Goal: Task Accomplishment & Management: Manage account settings

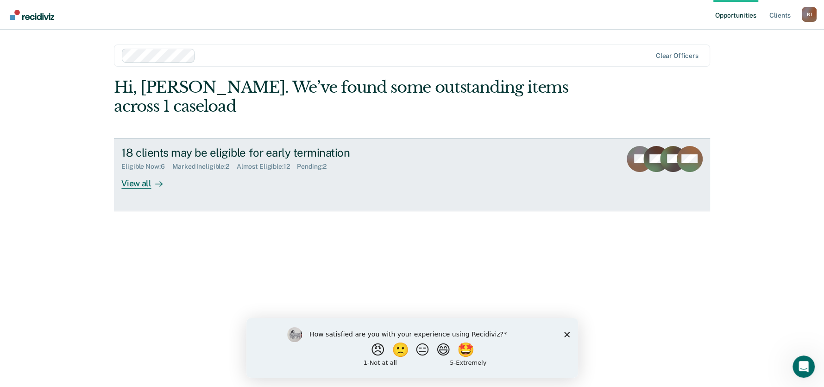
click at [121, 181] on div "View all" at bounding box center [147, 179] width 52 height 18
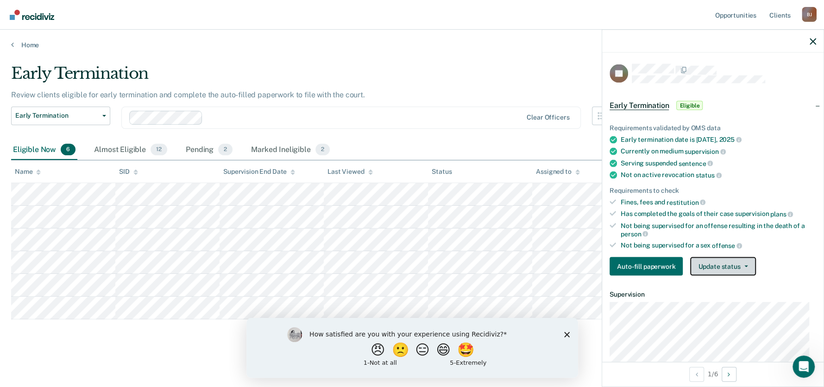
click at [707, 268] on button "Update status" at bounding box center [722, 266] width 65 height 19
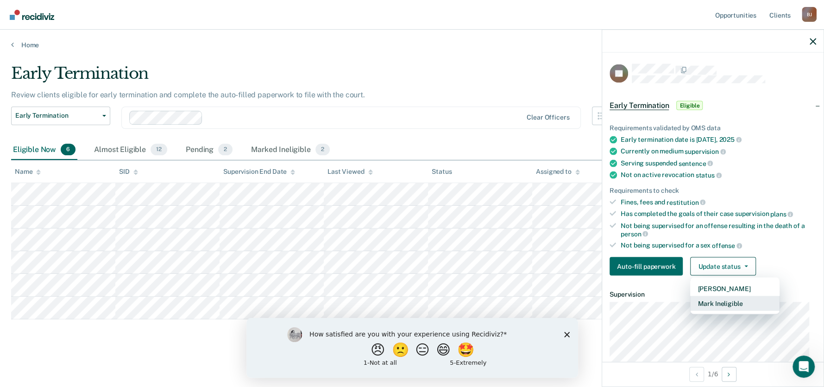
click at [710, 299] on button "Mark Ineligible" at bounding box center [734, 303] width 89 height 15
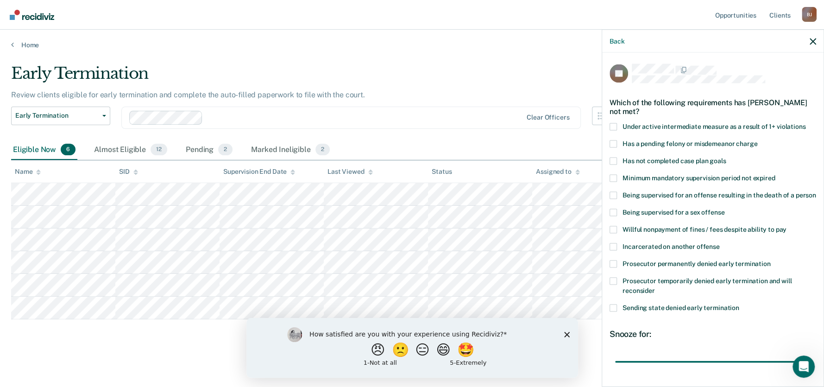
click at [612, 268] on span at bounding box center [612, 263] width 7 height 7
click at [770, 260] on input "Prosecutor permanently denied early termination" at bounding box center [770, 260] width 0 height 0
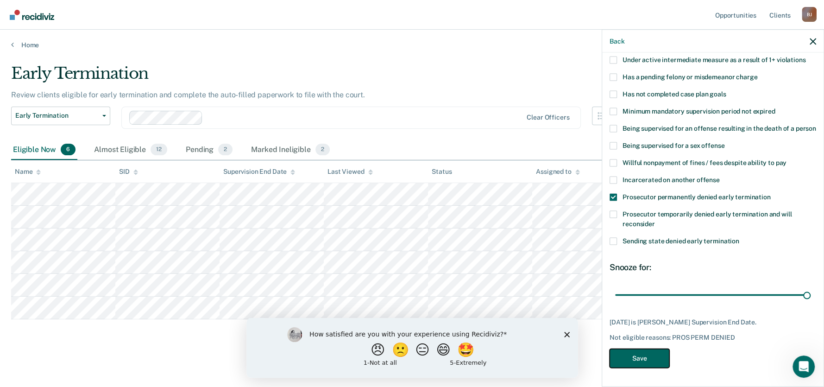
click at [625, 356] on button "Save" at bounding box center [639, 358] width 60 height 19
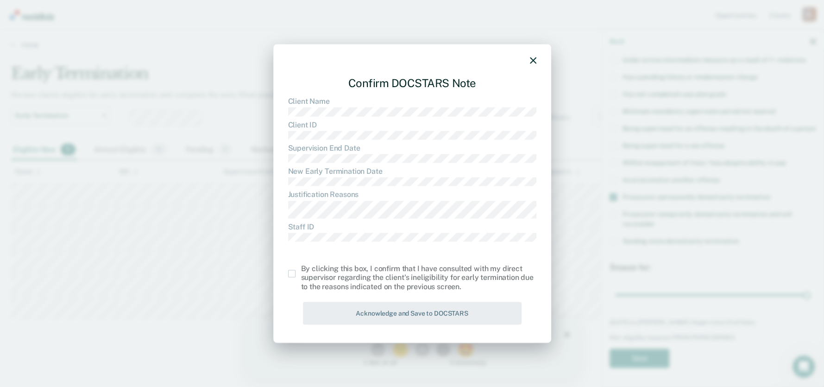
click at [293, 273] on span at bounding box center [291, 273] width 7 height 7
click at [301, 270] on input "checkbox" at bounding box center [301, 270] width 0 height 0
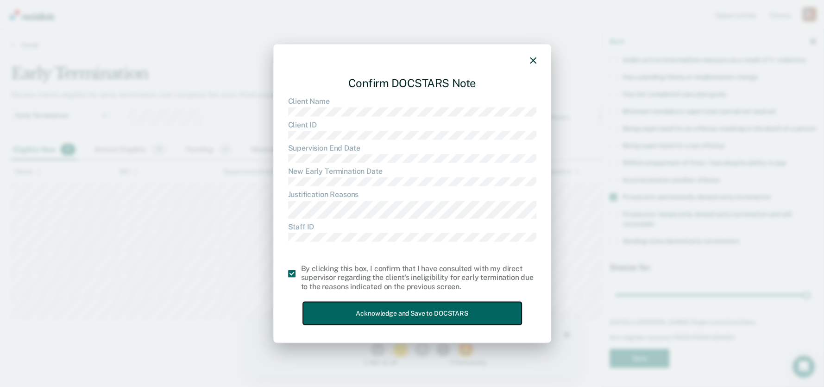
click at [334, 306] on button "Acknowledge and Save to DOCSTARS" at bounding box center [412, 313] width 219 height 23
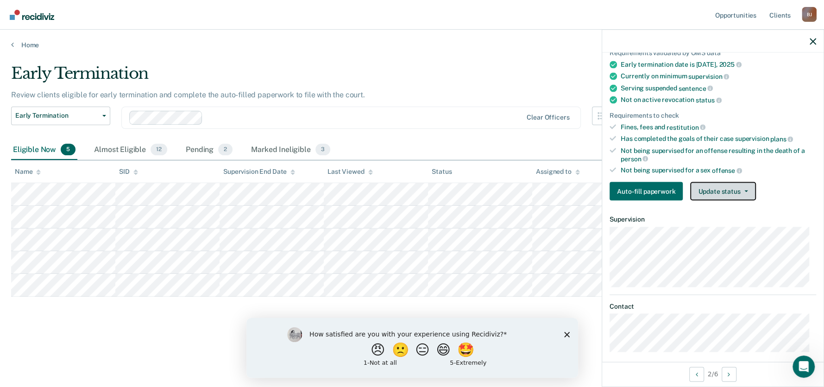
click at [722, 194] on button "Update status" at bounding box center [722, 191] width 65 height 19
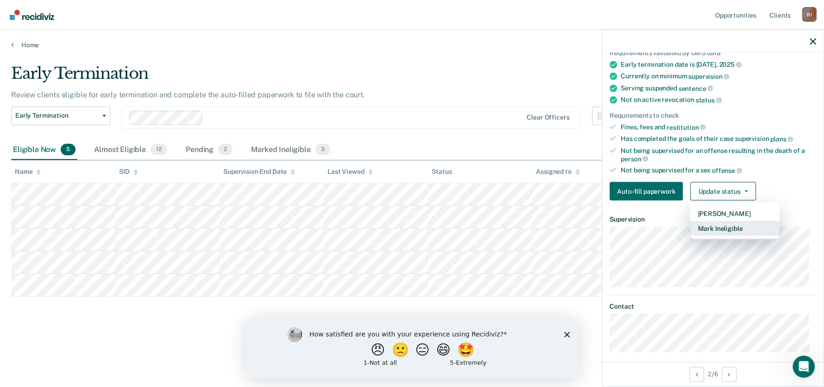
click at [722, 231] on button "Mark Ineligible" at bounding box center [734, 228] width 89 height 15
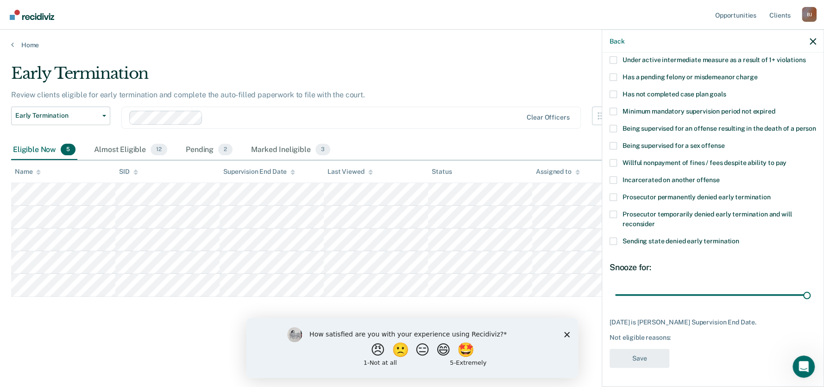
click at [612, 108] on span at bounding box center [612, 111] width 7 height 7
click at [775, 108] on input "Minimum mandatory supervision period not expired" at bounding box center [775, 108] width 0 height 0
click at [628, 356] on button "Save" at bounding box center [639, 358] width 60 height 19
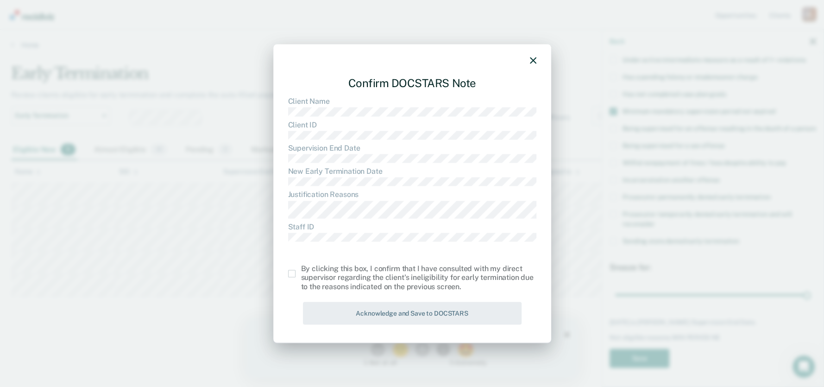
click at [290, 271] on span at bounding box center [291, 273] width 7 height 7
click at [301, 270] on input "checkbox" at bounding box center [301, 270] width 0 height 0
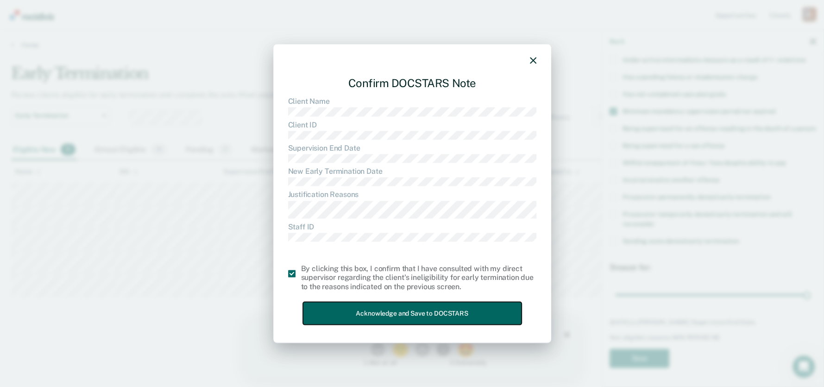
click at [331, 314] on button "Acknowledge and Save to DOCSTARS" at bounding box center [412, 313] width 219 height 23
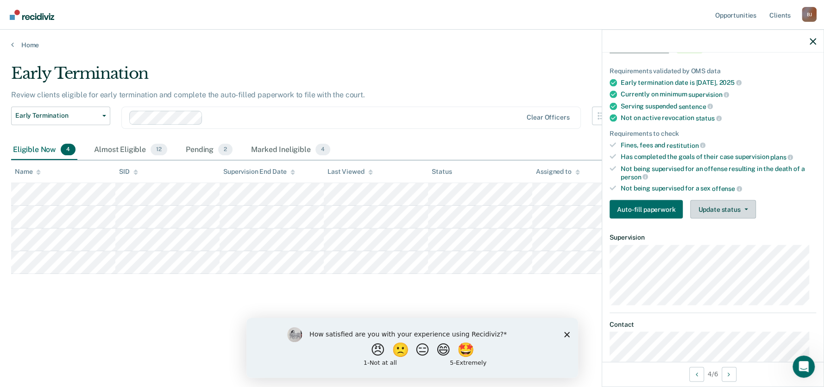
scroll to position [60, 0]
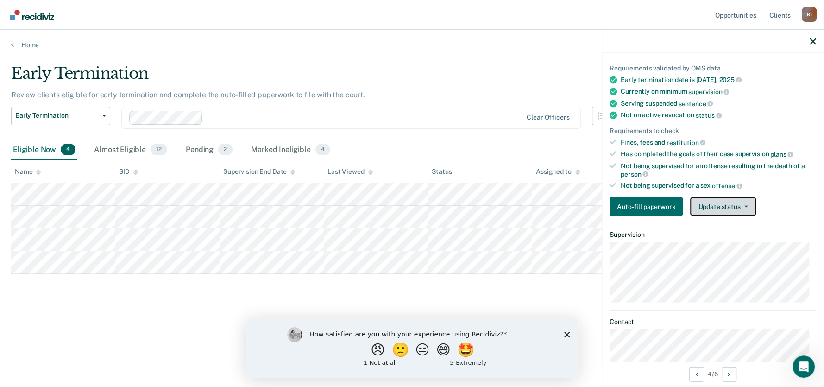
click at [710, 199] on button "Update status" at bounding box center [722, 206] width 65 height 19
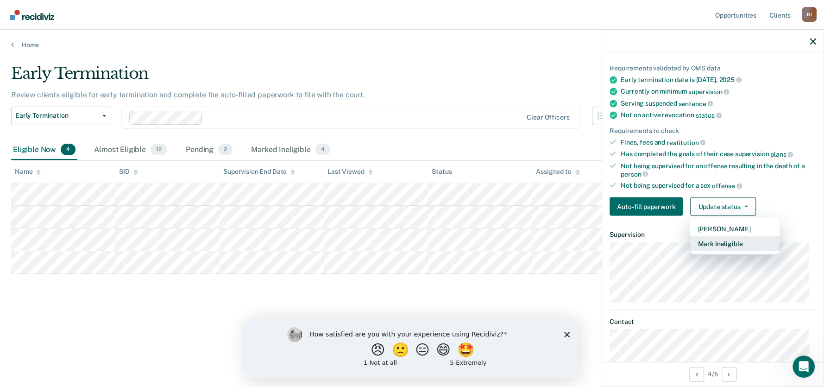
click at [713, 239] on button "Mark Ineligible" at bounding box center [734, 243] width 89 height 15
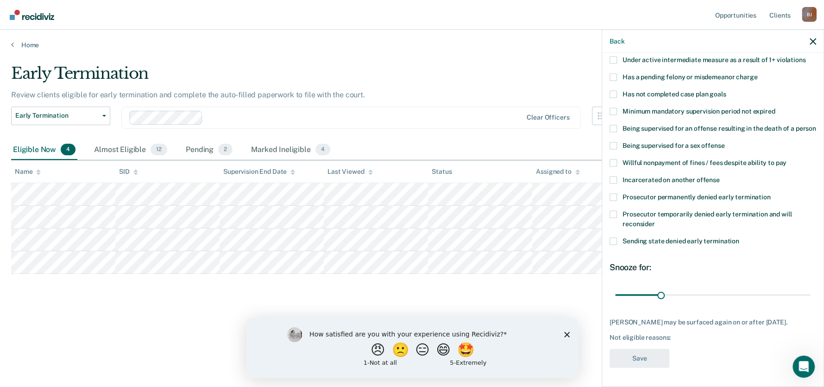
scroll to position [79, 0]
drag, startPoint x: 659, startPoint y: 291, endPoint x: 794, endPoint y: 304, distance: 135.4
type input "126"
click at [794, 303] on input "range" at bounding box center [712, 295] width 195 height 16
click at [794, 304] on div "RR Which of the following requirements has [PERSON_NAME] not met? Under active …" at bounding box center [712, 185] width 207 height 376
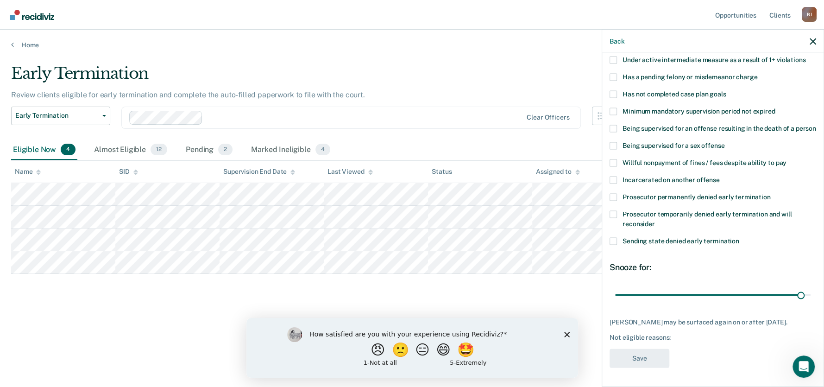
click at [794, 304] on div "RR Which of the following requirements has [PERSON_NAME] not met? Under active …" at bounding box center [712, 185] width 207 height 376
drag, startPoint x: 794, startPoint y: 304, endPoint x: 789, endPoint y: 304, distance: 5.1
click at [789, 304] on div "RR Which of the following requirements has [PERSON_NAME] not met? Under active …" at bounding box center [712, 185] width 207 height 376
click at [613, 159] on span at bounding box center [612, 162] width 7 height 7
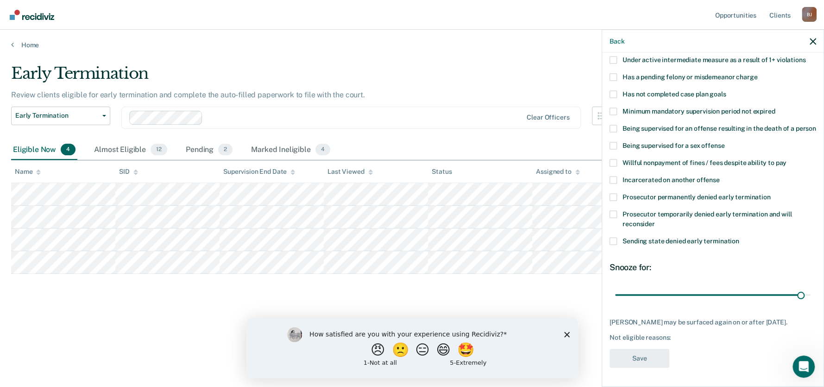
click at [786, 159] on input "Willful nonpayment of fines / fees despite ability to pay" at bounding box center [786, 159] width 0 height 0
click at [637, 360] on button "Save" at bounding box center [639, 358] width 60 height 19
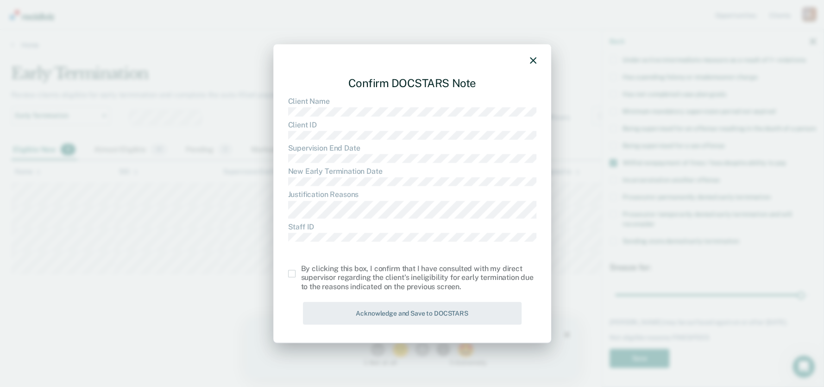
click at [292, 271] on span at bounding box center [291, 273] width 7 height 7
click at [301, 270] on input "checkbox" at bounding box center [301, 270] width 0 height 0
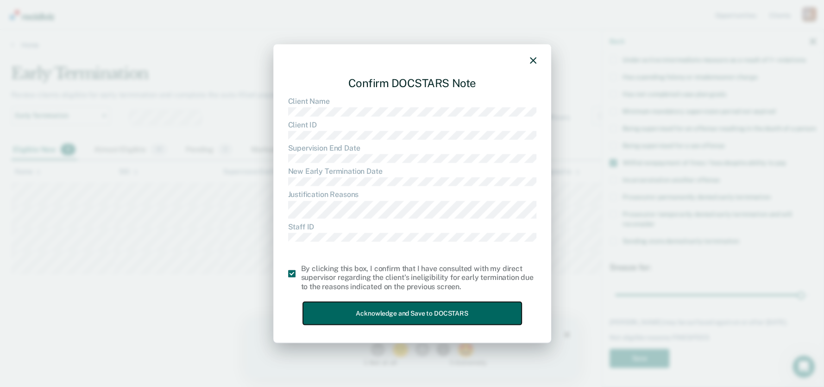
click at [332, 313] on button "Acknowledge and Save to DOCSTARS" at bounding box center [412, 313] width 219 height 23
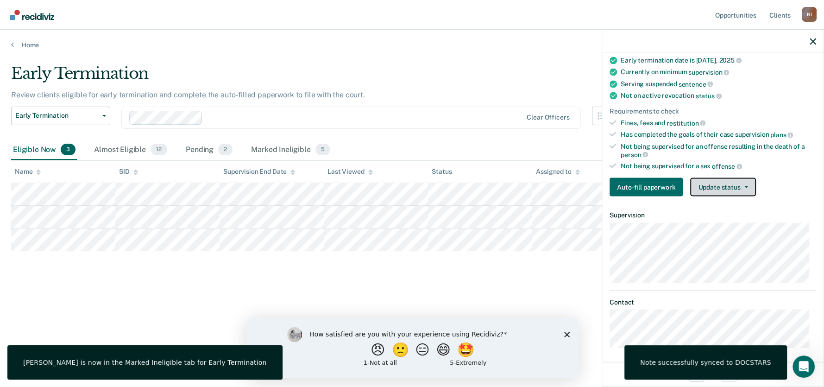
click at [731, 185] on button "Update status" at bounding box center [722, 187] width 65 height 19
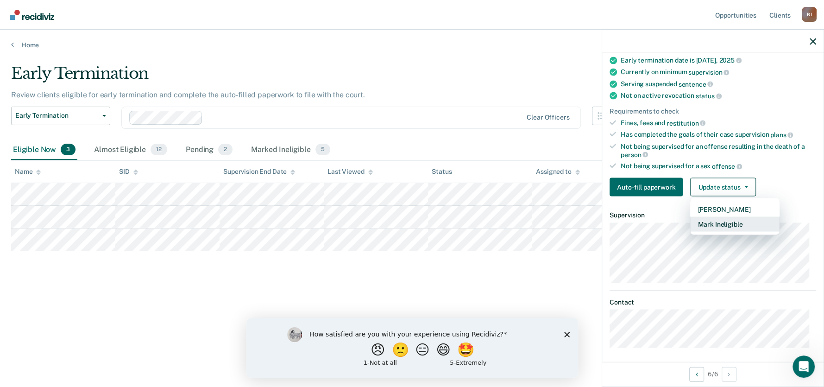
click at [718, 221] on button "Mark Ineligible" at bounding box center [734, 224] width 89 height 15
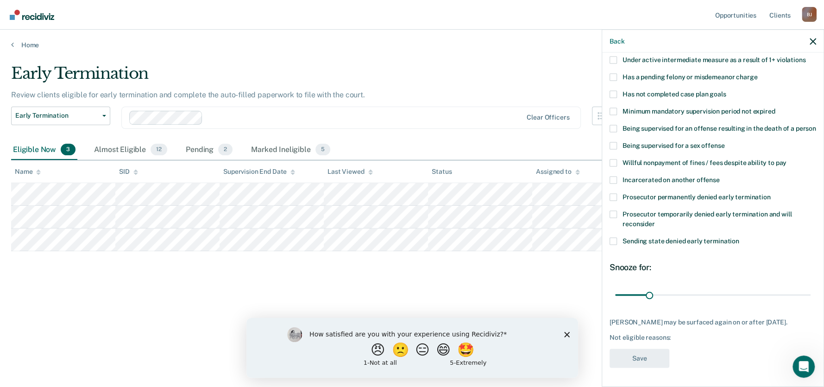
click at [614, 91] on span at bounding box center [612, 94] width 7 height 7
click at [726, 91] on input "Has not completed case plan goals" at bounding box center [726, 91] width 0 height 0
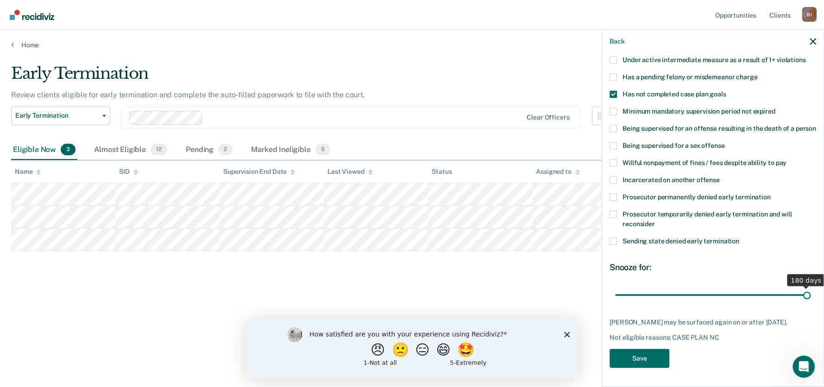
drag, startPoint x: 647, startPoint y: 289, endPoint x: 823, endPoint y: 308, distance: 176.6
type input "180"
click at [810, 303] on input "range" at bounding box center [712, 295] width 195 height 16
click at [633, 361] on button "Save" at bounding box center [639, 358] width 60 height 19
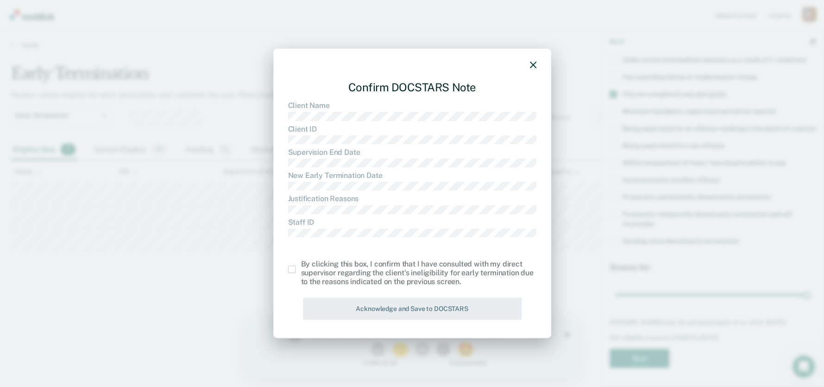
click at [289, 265] on span at bounding box center [291, 268] width 7 height 7
click at [301, 265] on input "checkbox" at bounding box center [301, 265] width 0 height 0
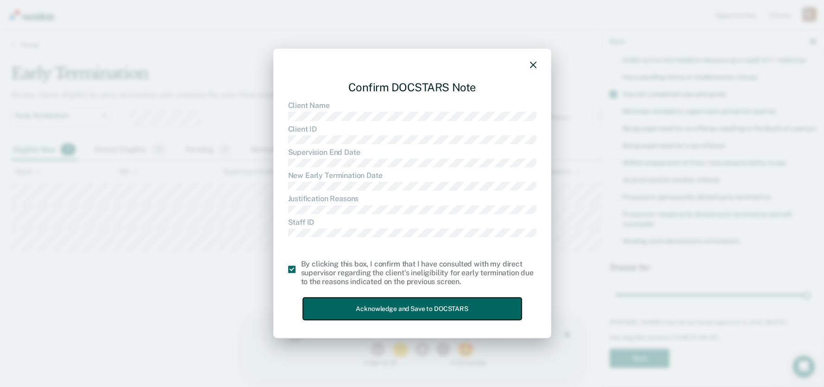
click at [327, 307] on button "Acknowledge and Save to DOCSTARS" at bounding box center [412, 308] width 219 height 23
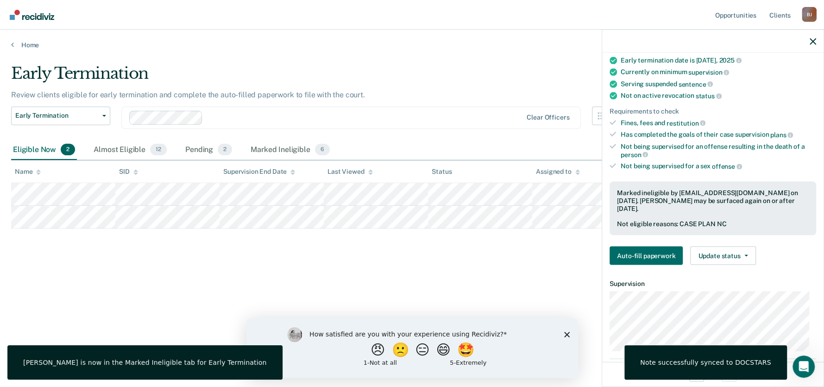
scroll to position [63, 0]
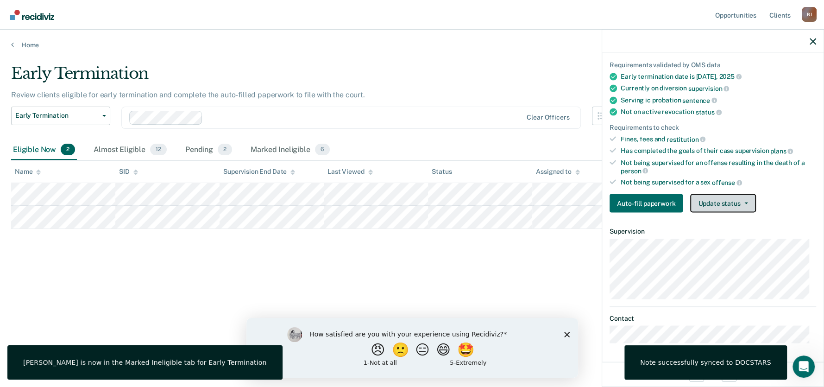
click at [724, 211] on button "Update status" at bounding box center [722, 203] width 65 height 19
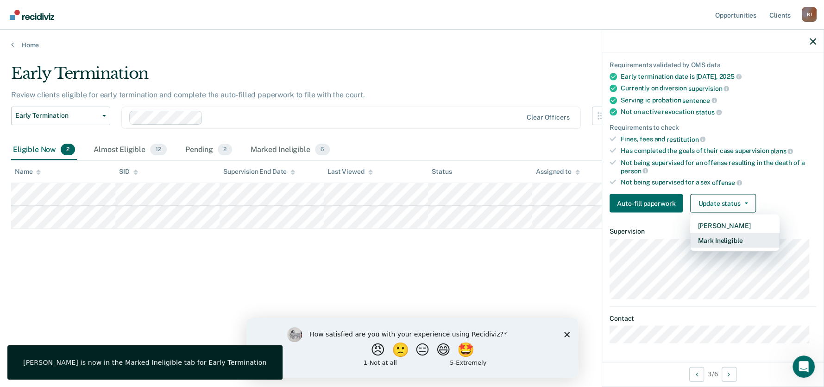
click at [716, 235] on button "Mark Ineligible" at bounding box center [734, 240] width 89 height 15
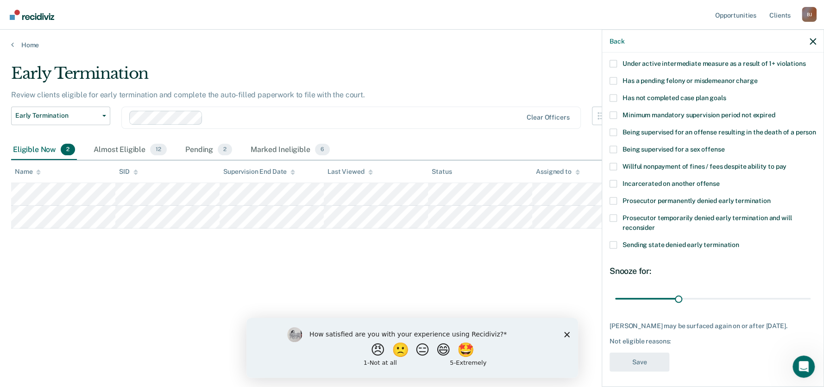
click at [610, 249] on span at bounding box center [612, 244] width 7 height 7
click at [739, 241] on input "Sending state denied early termination" at bounding box center [739, 241] width 0 height 0
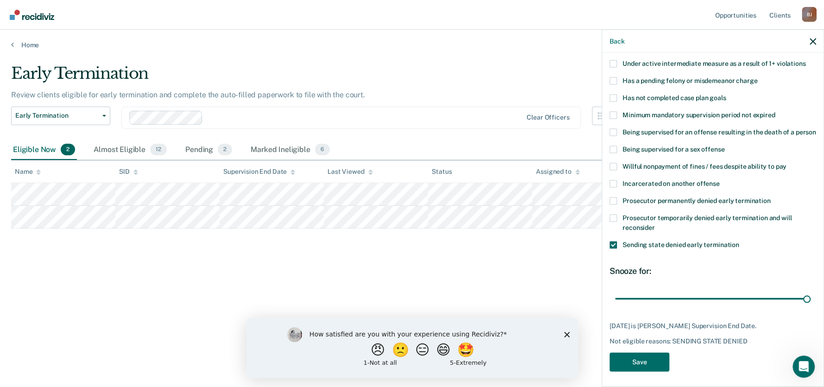
drag, startPoint x: 677, startPoint y: 308, endPoint x: 823, endPoint y: 363, distance: 156.0
type input "92"
click at [810, 307] on input "range" at bounding box center [712, 298] width 195 height 16
click at [633, 371] on button "Save" at bounding box center [639, 361] width 60 height 19
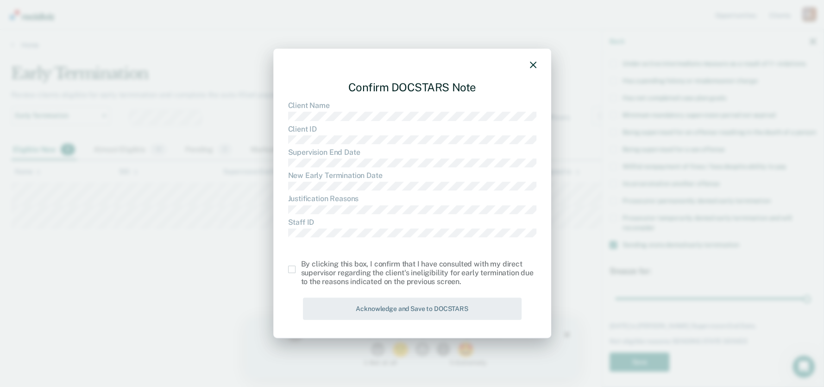
click at [290, 268] on span at bounding box center [291, 268] width 7 height 7
click at [301, 265] on input "checkbox" at bounding box center [301, 265] width 0 height 0
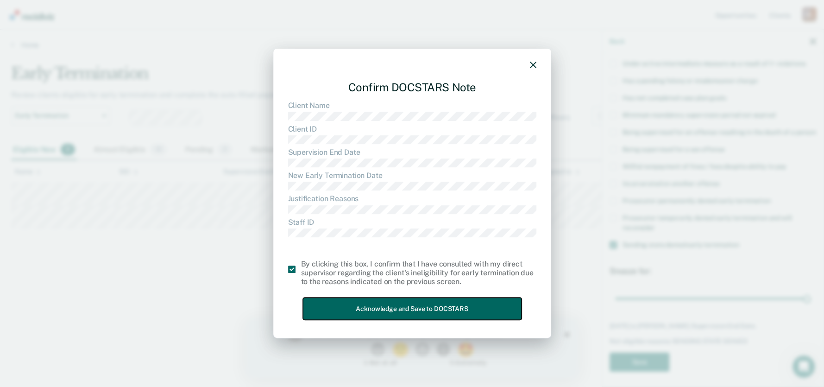
click at [335, 298] on button "Acknowledge and Save to DOCSTARS" at bounding box center [412, 308] width 219 height 23
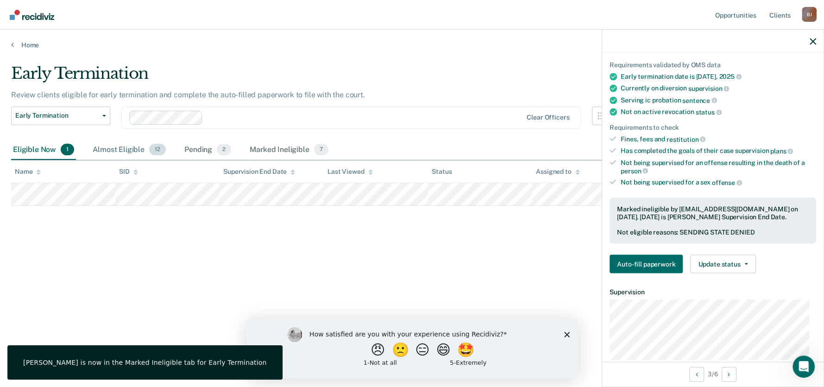
click at [151, 151] on span "12" at bounding box center [157, 150] width 17 height 12
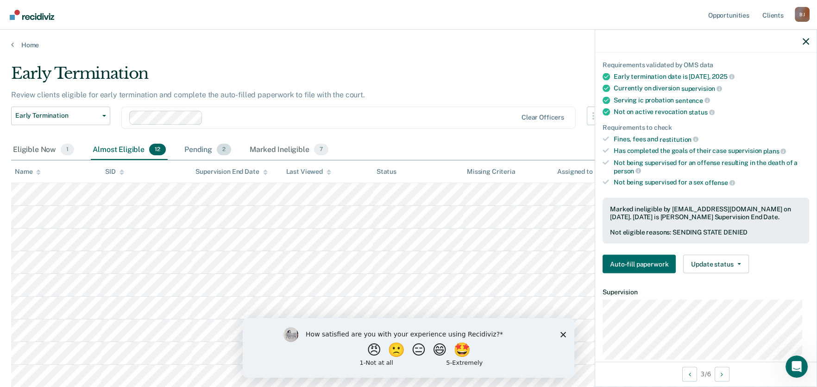
click at [225, 151] on span "2" at bounding box center [224, 150] width 14 height 12
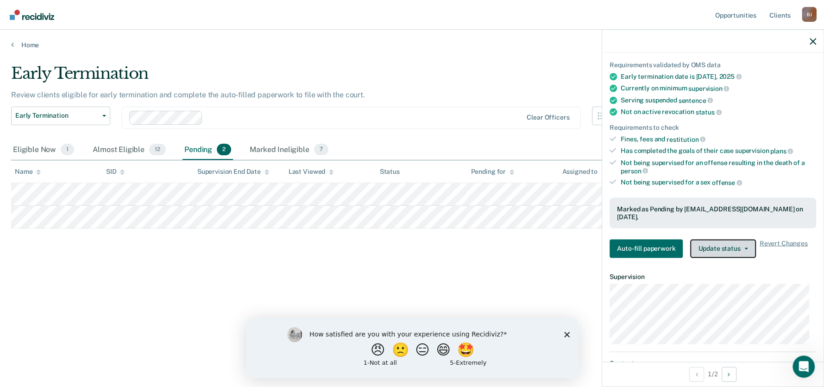
click at [731, 244] on button "Update status" at bounding box center [722, 248] width 65 height 19
click at [703, 239] on button "Update status" at bounding box center [722, 248] width 65 height 19
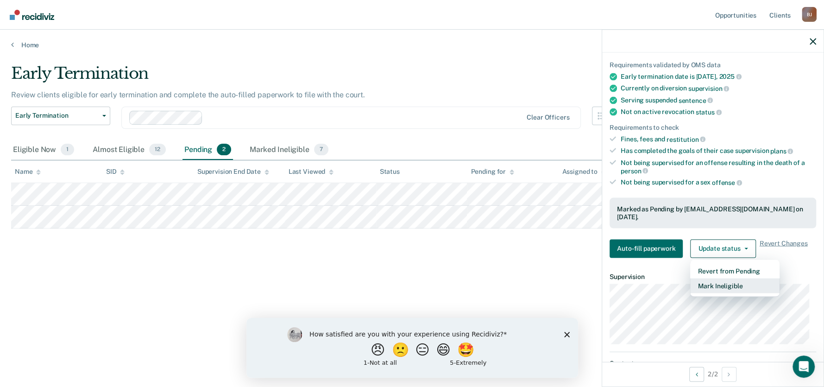
click at [700, 278] on button "Mark Ineligible" at bounding box center [734, 285] width 89 height 15
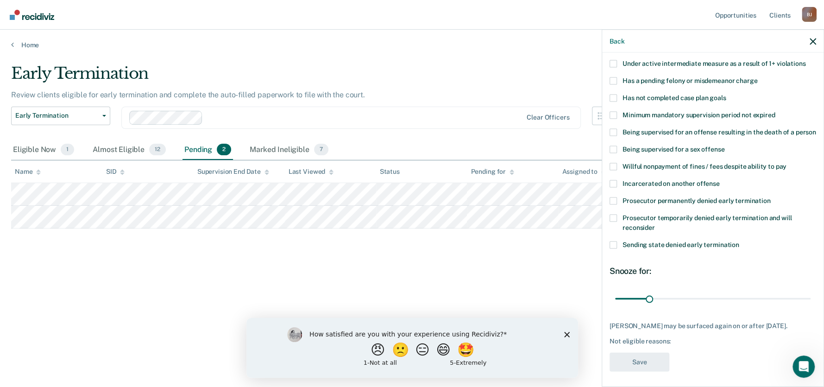
scroll to position [75, 0]
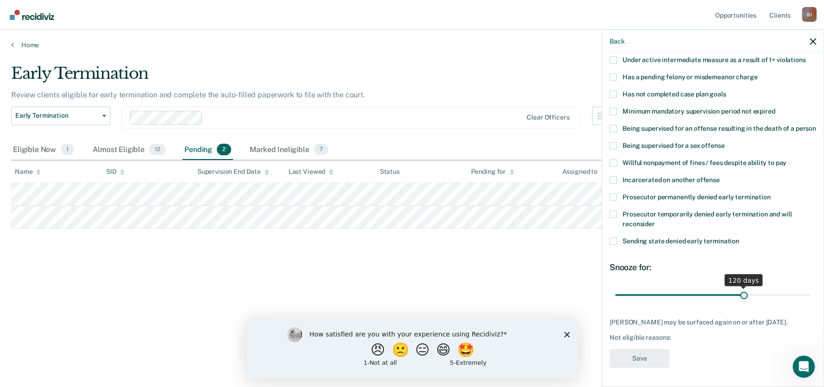
drag, startPoint x: 649, startPoint y: 294, endPoint x: 739, endPoint y: 323, distance: 93.9
type input "120"
click at [739, 303] on input "range" at bounding box center [712, 295] width 195 height 16
click at [612, 213] on span at bounding box center [612, 214] width 7 height 7
click at [655, 220] on input "Prosecutor temporarily denied early termination and will reconsider" at bounding box center [655, 220] width 0 height 0
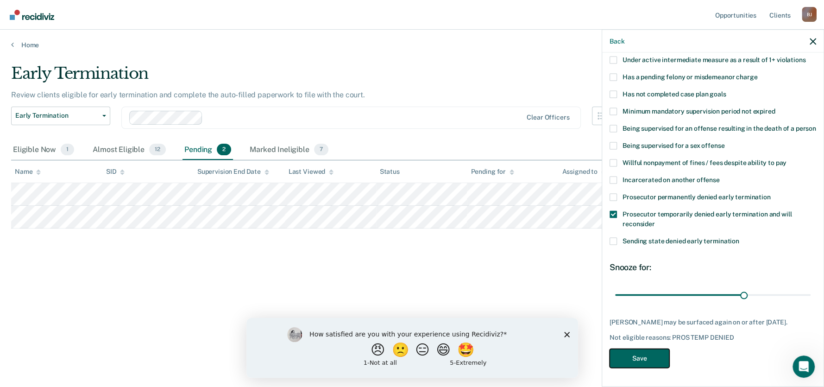
click at [628, 356] on button "Save" at bounding box center [639, 358] width 60 height 19
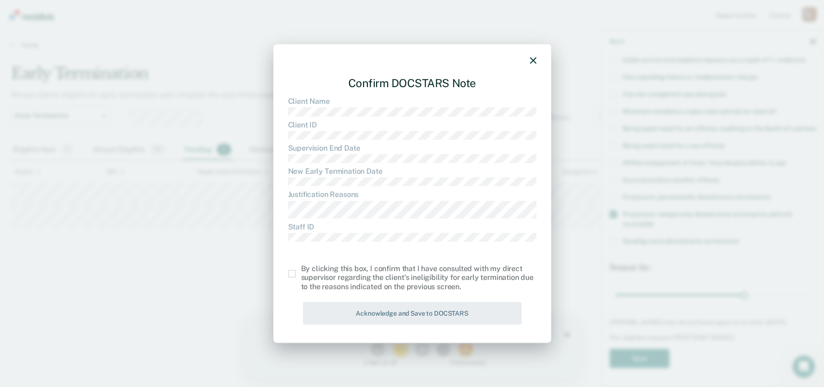
click at [293, 270] on span at bounding box center [291, 273] width 7 height 7
click at [301, 270] on input "checkbox" at bounding box center [301, 270] width 0 height 0
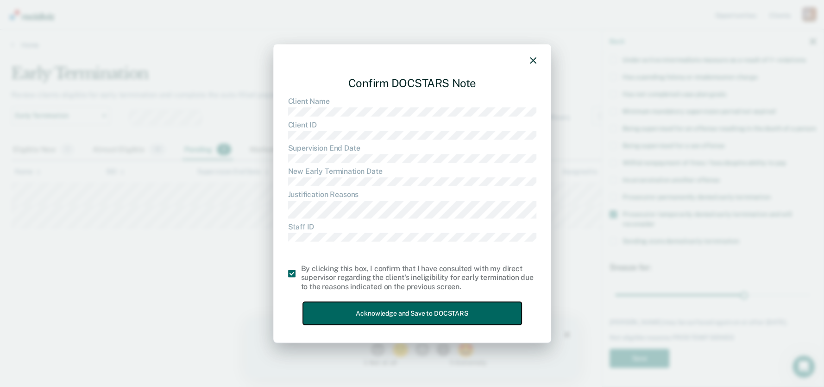
click at [340, 309] on button "Acknowledge and Save to DOCSTARS" at bounding box center [412, 313] width 219 height 23
